Goal: Transaction & Acquisition: Purchase product/service

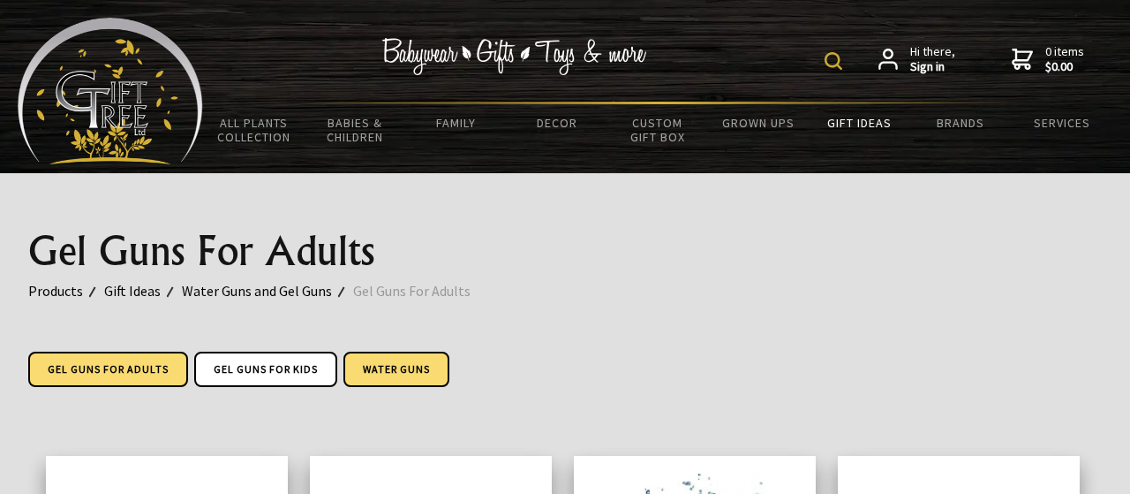
click at [377, 373] on link "Water Guns" at bounding box center [396, 368] width 106 height 35
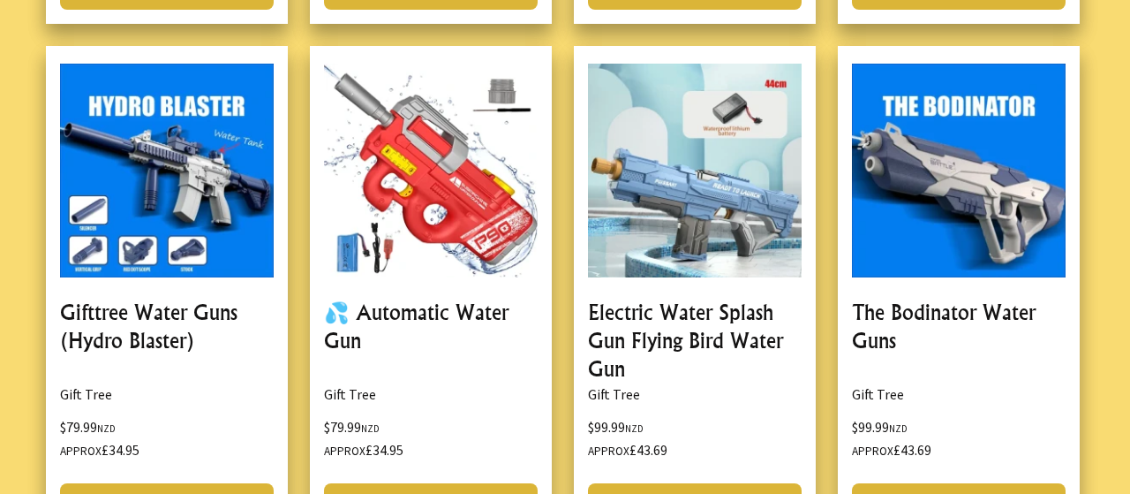
scroll to position [1096, 0]
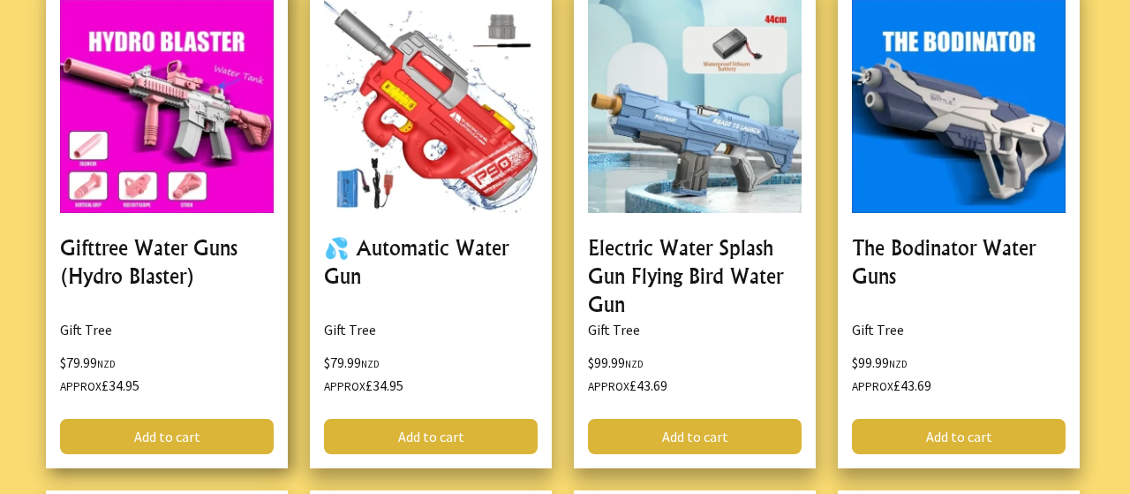
click at [140, 245] on link at bounding box center [167, 224] width 242 height 486
